Goal: Find contact information: Find contact information

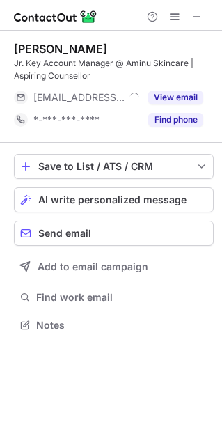
scroll to position [315, 222]
click at [174, 114] on button "Find phone" at bounding box center [175, 120] width 55 height 14
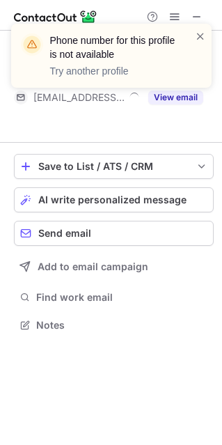
scroll to position [293, 222]
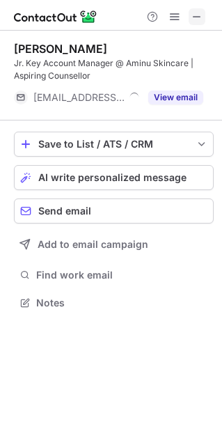
click at [203, 17] on button at bounding box center [197, 16] width 17 height 17
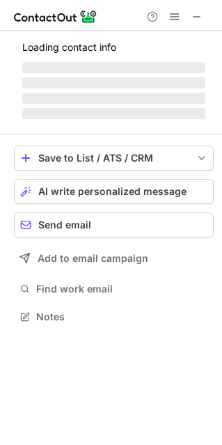
scroll to position [302, 222]
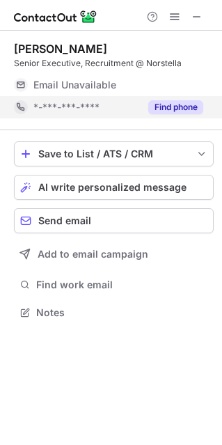
click at [184, 109] on button "Find phone" at bounding box center [175, 107] width 55 height 14
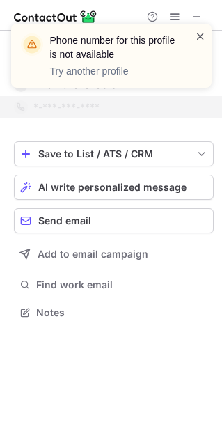
click at [197, 31] on span at bounding box center [200, 36] width 11 height 14
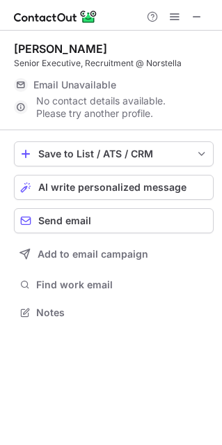
click at [199, 16] on div "Phone number for this profile is not available Try another profile" at bounding box center [111, 24] width 223 height 28
click at [199, 16] on span at bounding box center [197, 16] width 11 height 11
